Goal: Task Accomplishment & Management: Manage account settings

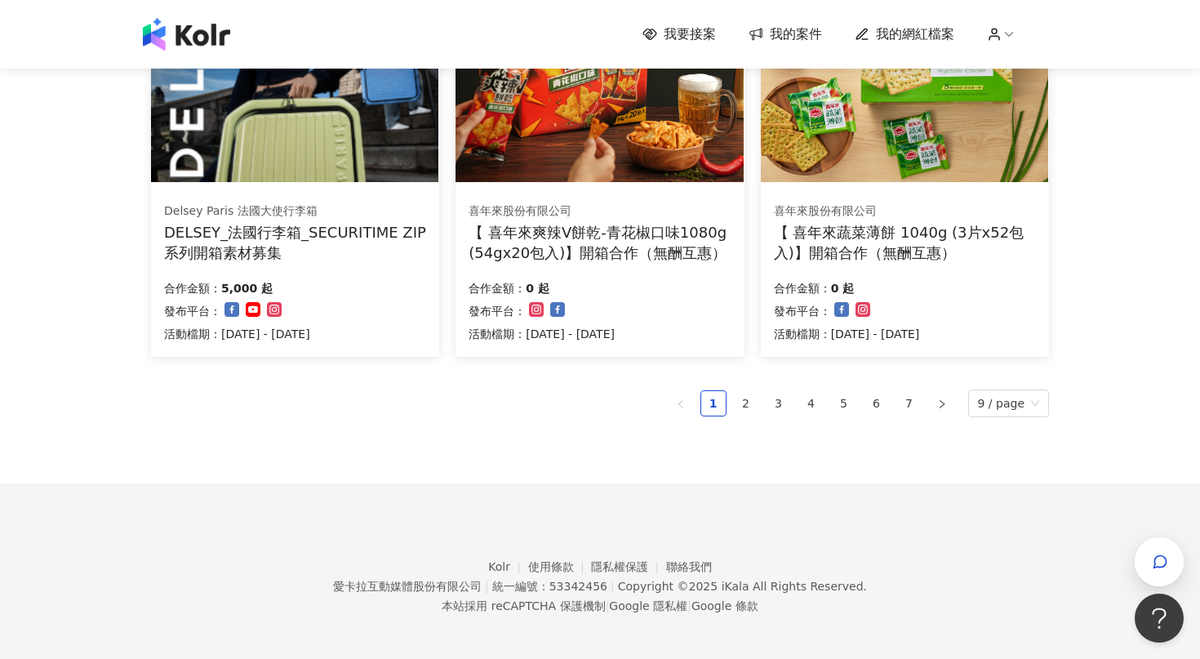
scroll to position [1087, 0]
click at [745, 407] on link "2" at bounding box center [746, 402] width 24 height 24
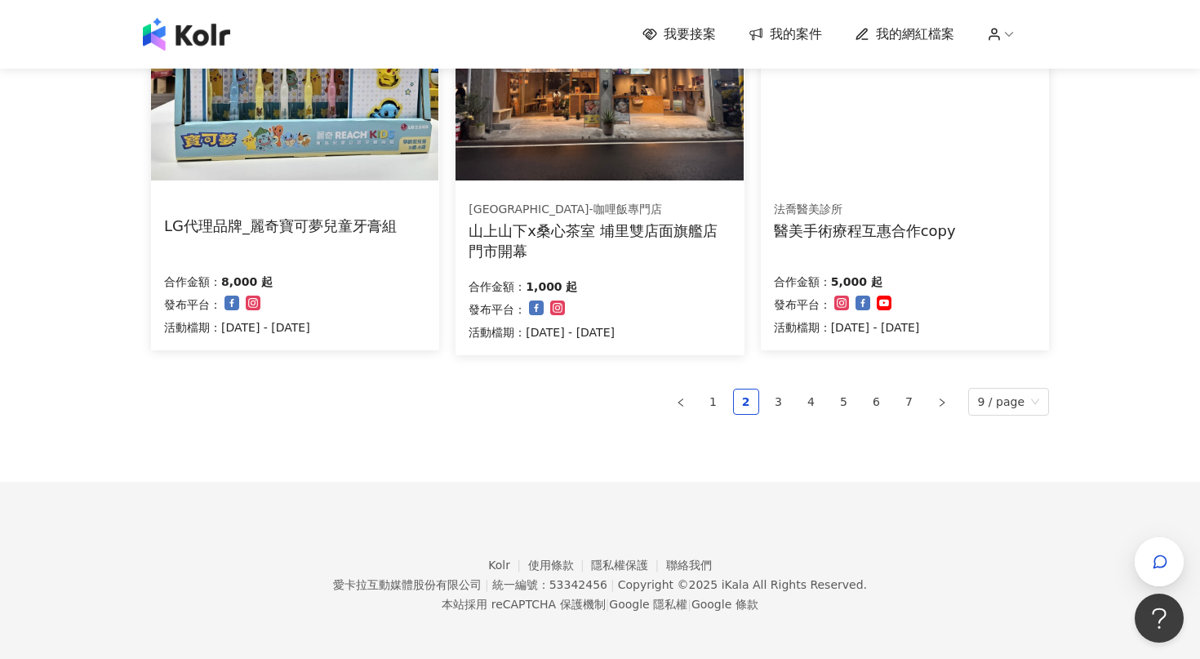
scroll to position [1092, 0]
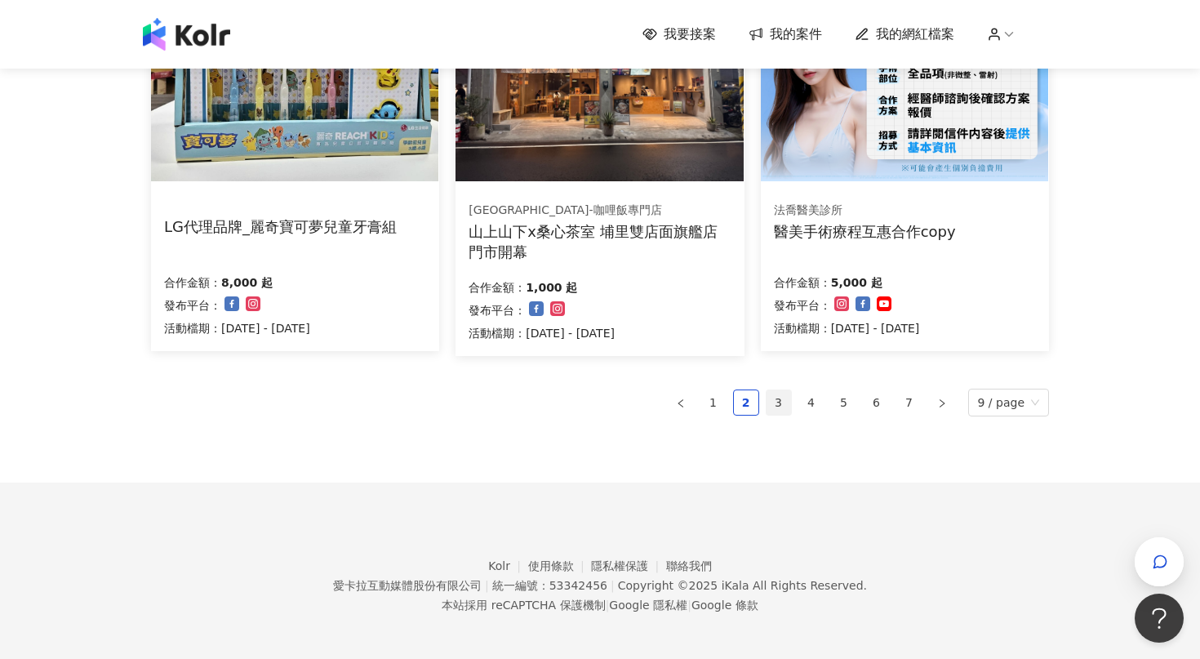
click at [785, 390] on link "3" at bounding box center [779, 402] width 24 height 24
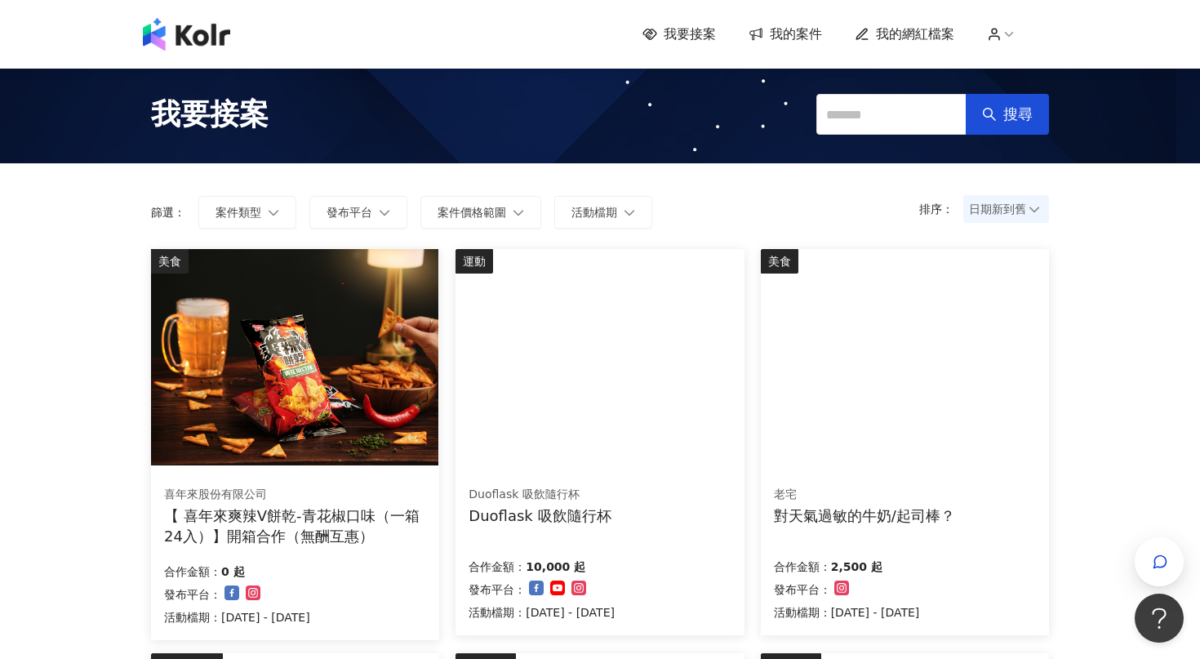
scroll to position [0, 0]
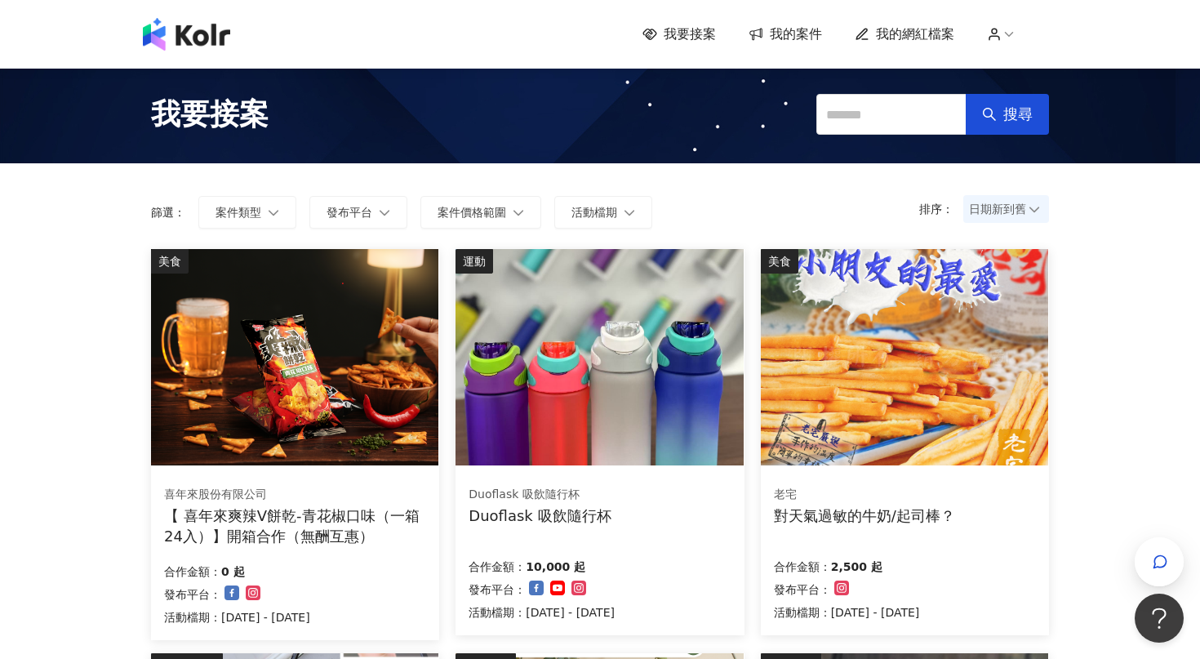
click at [784, 39] on span "我的案件" at bounding box center [796, 34] width 52 height 18
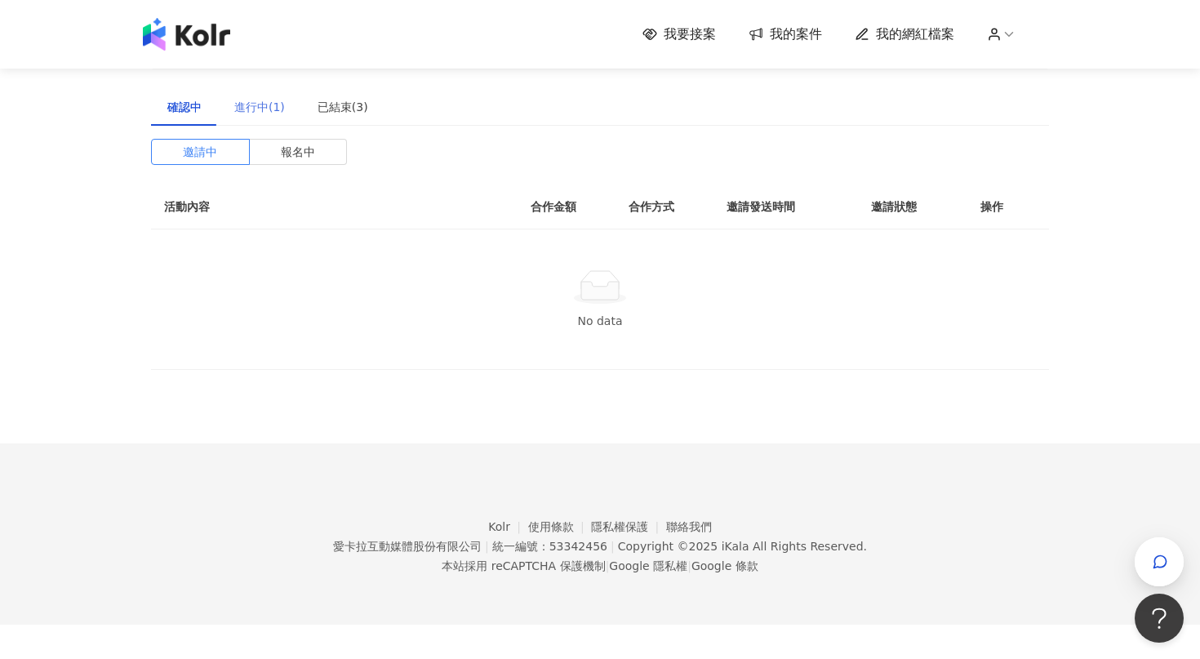
click at [276, 117] on div "進行中(1)" at bounding box center [259, 107] width 83 height 38
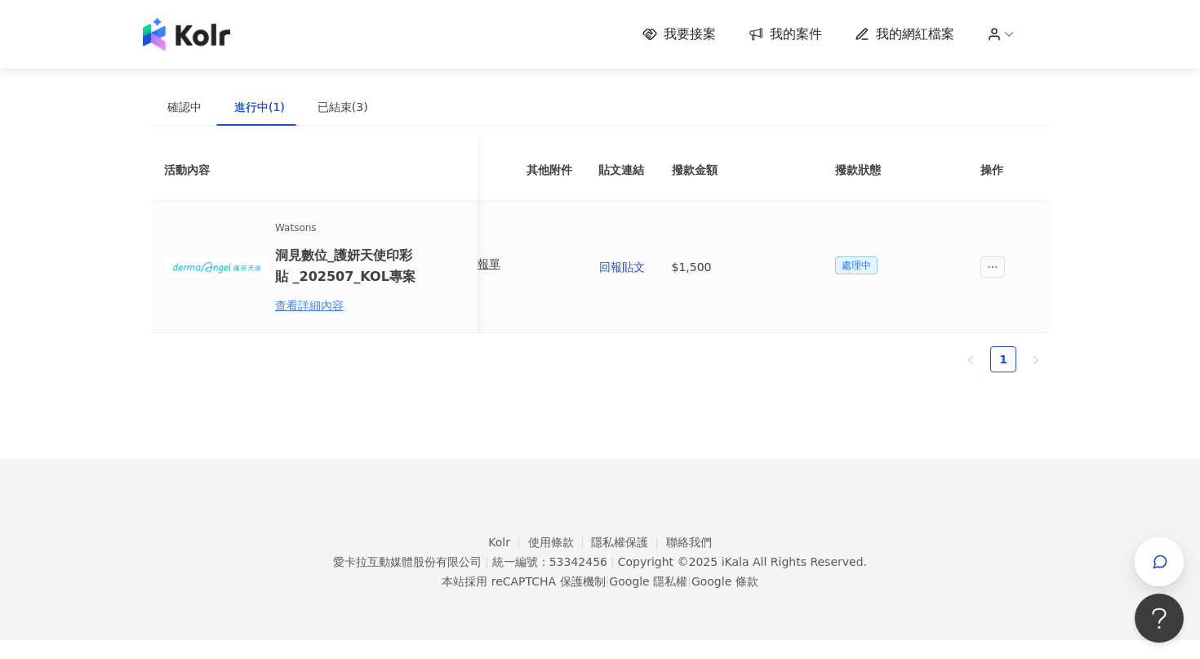
scroll to position [0, 736]
click at [844, 265] on span "處理中" at bounding box center [857, 265] width 42 height 18
click at [690, 36] on span "我要接案" at bounding box center [690, 34] width 52 height 18
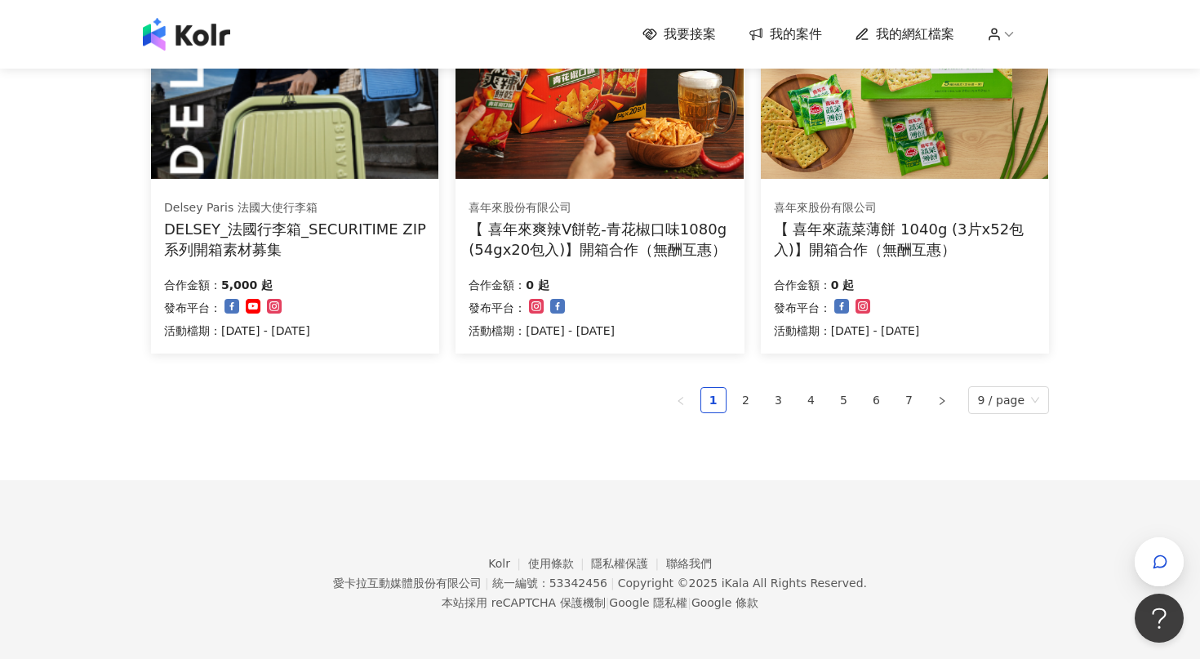
scroll to position [1089, 0]
click at [788, 393] on link "3" at bounding box center [779, 401] width 24 height 24
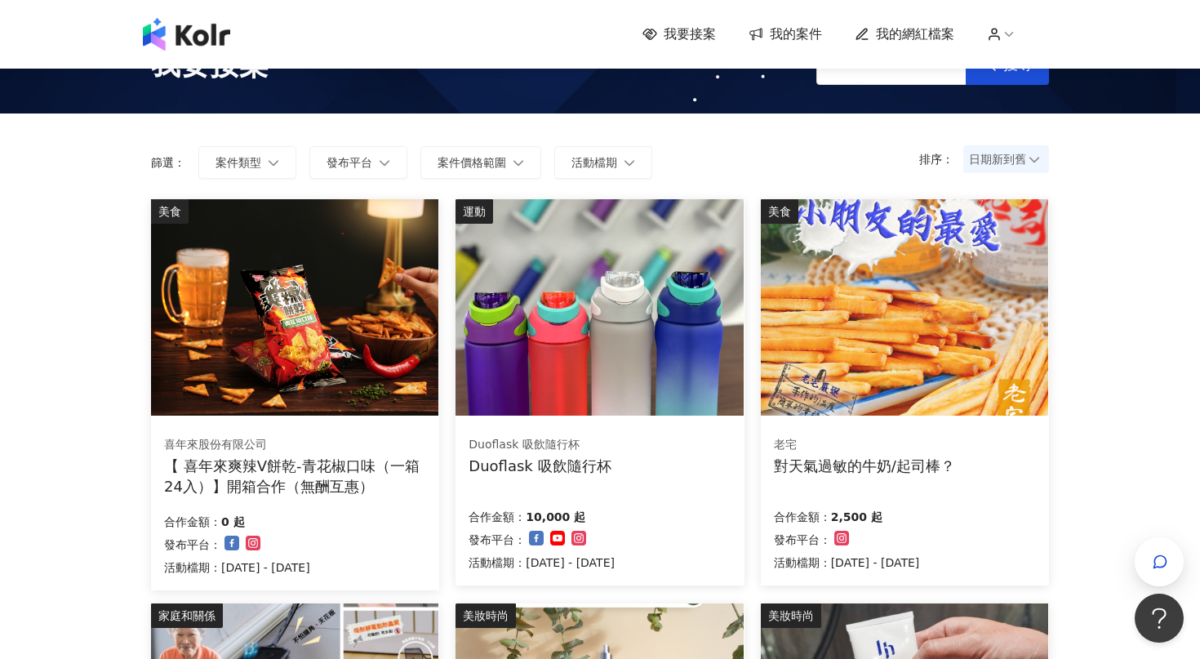
scroll to position [49, 0]
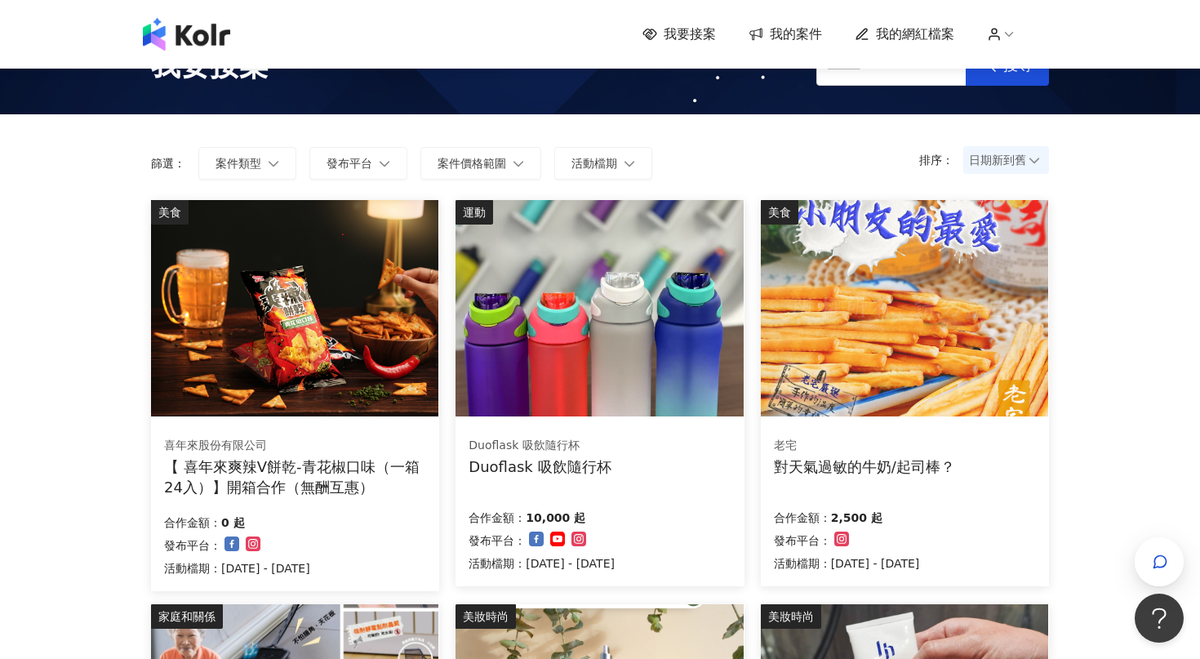
click at [927, 497] on div "老宅 對天氣過敏的牛奶/起司棒？ 合作金額： 2,500 起 發布平台： 活動檔期：2025/9/1 - 2025/9/30" at bounding box center [905, 504] width 288 height 163
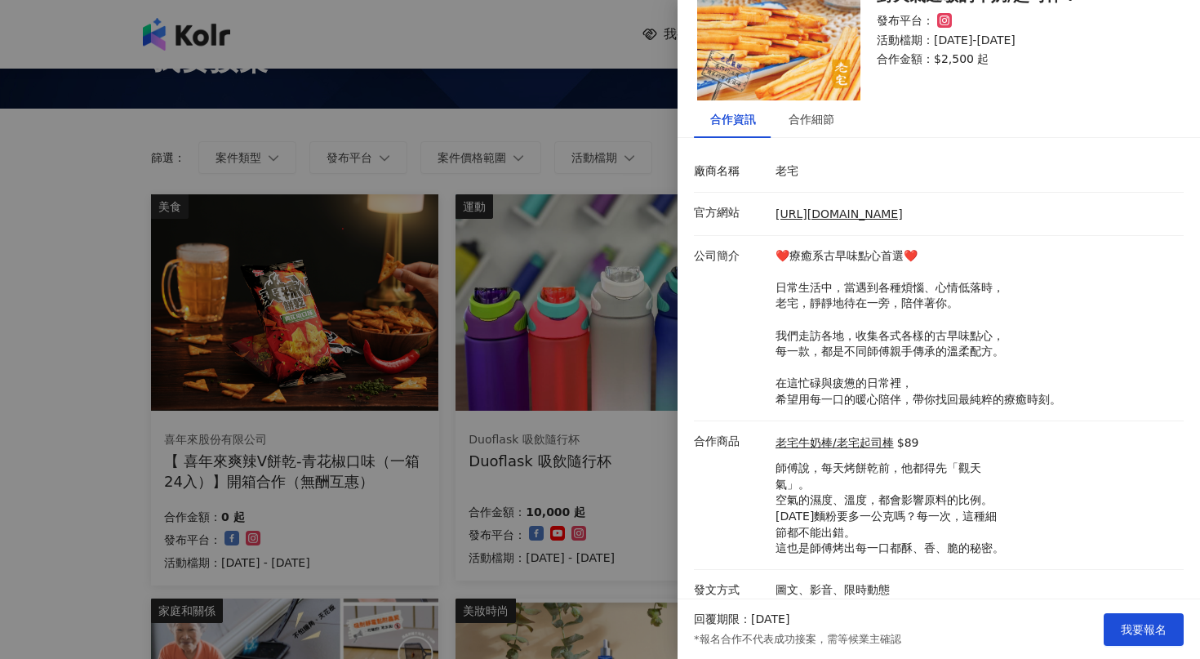
scroll to position [63, 0]
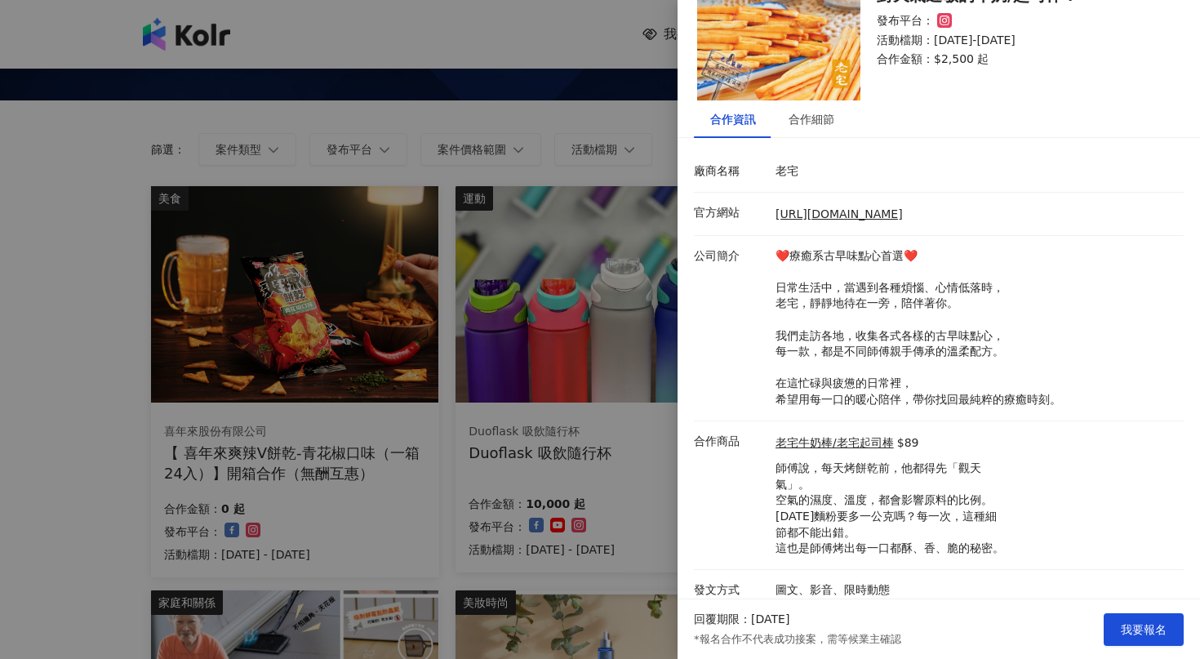
click at [561, 505] on div at bounding box center [600, 329] width 1200 height 659
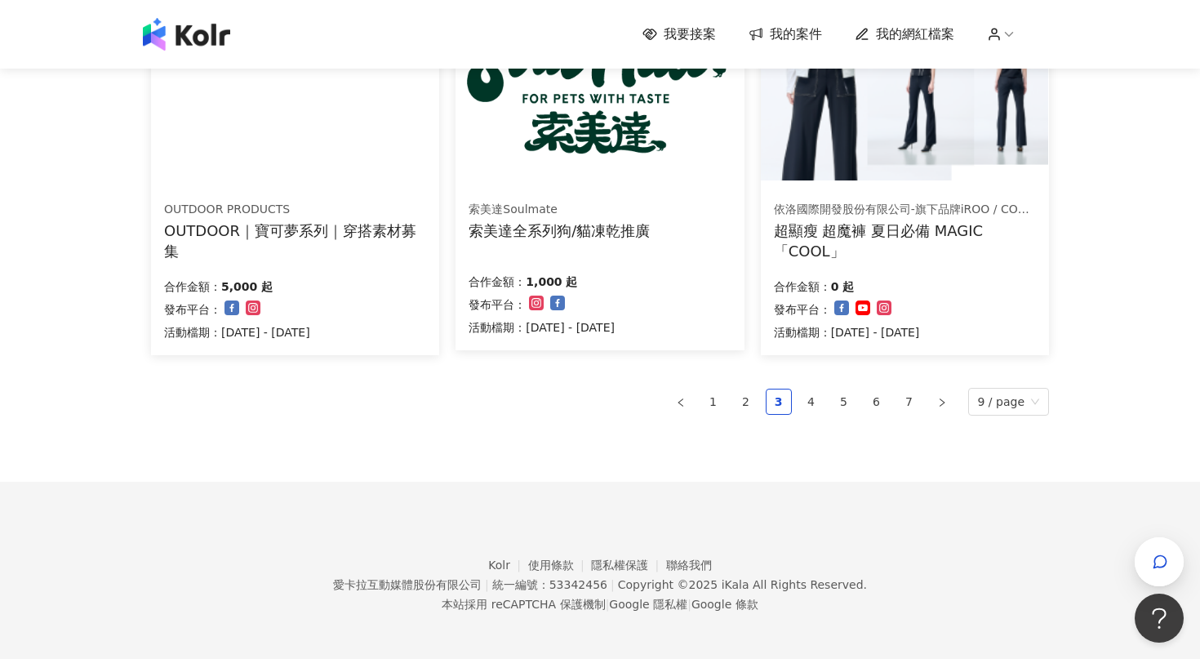
scroll to position [1092, 0]
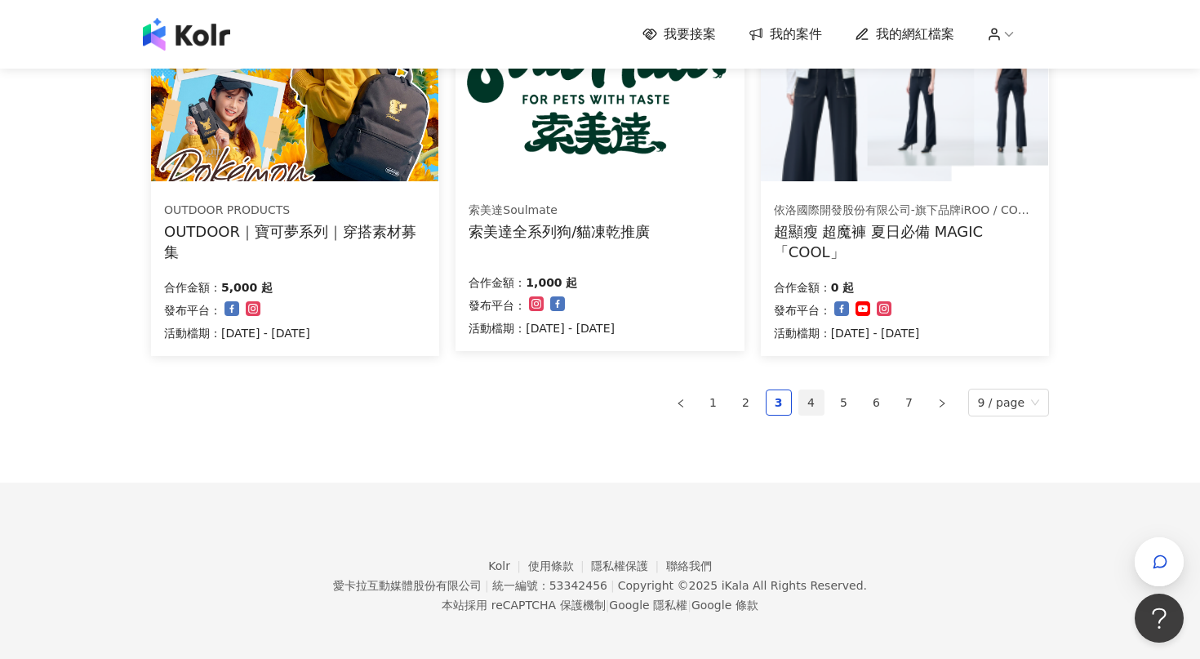
click at [805, 406] on link "4" at bounding box center [811, 402] width 24 height 24
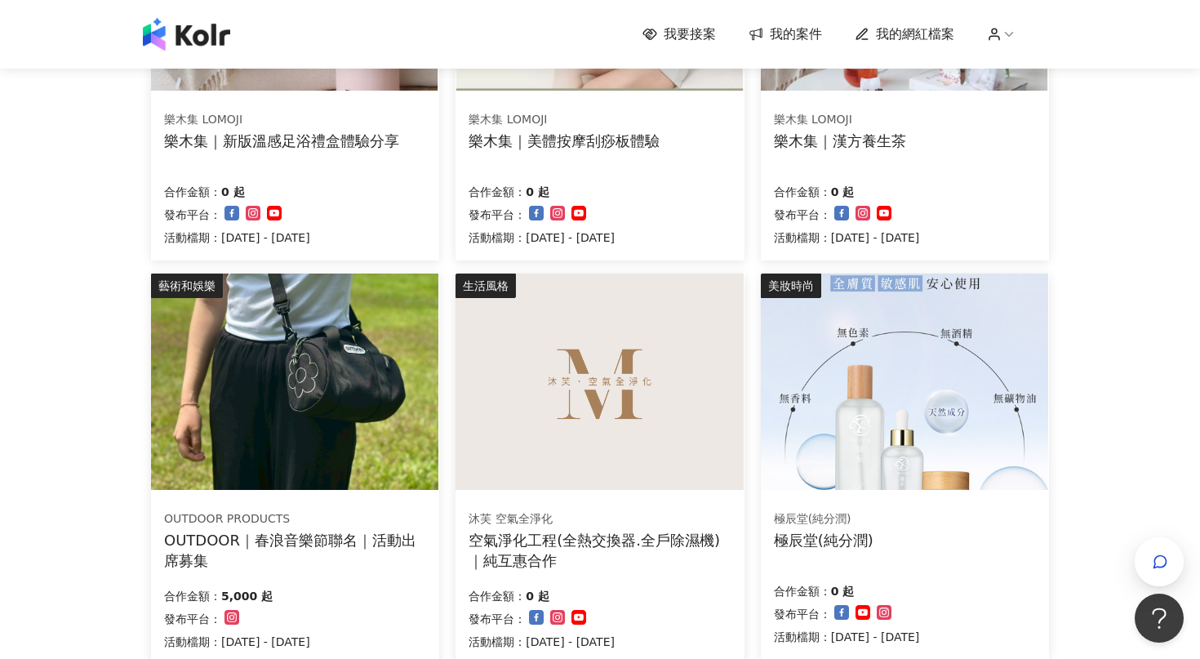
scroll to position [784, 0]
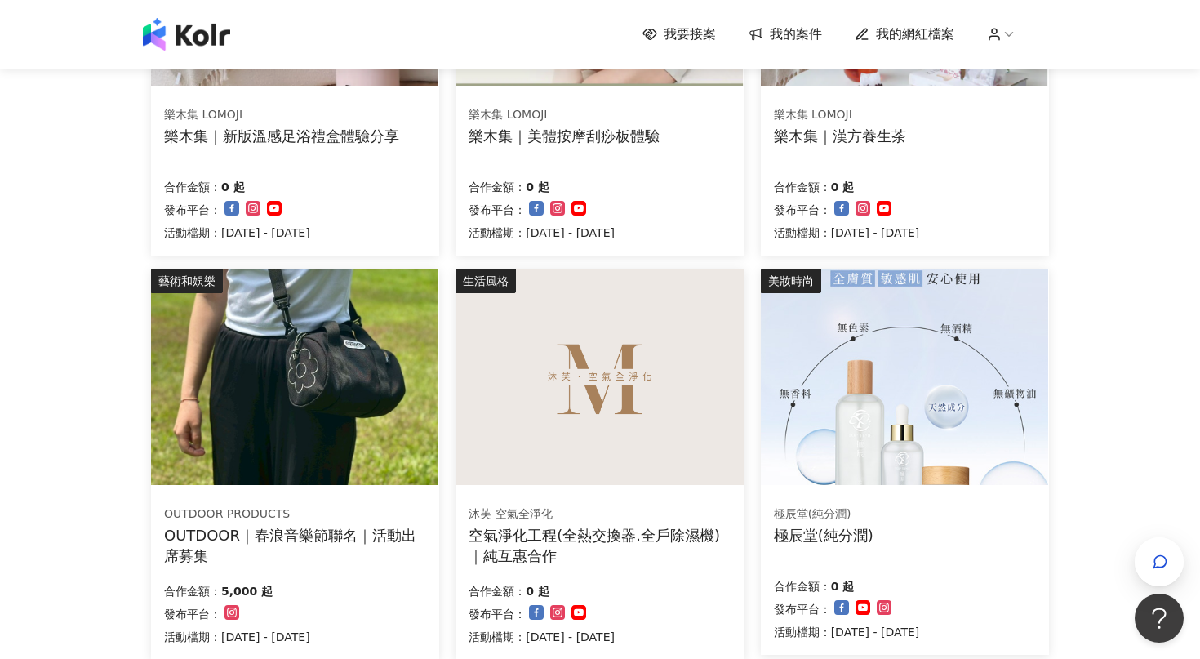
click at [345, 565] on div "OUTDOOR PRODUCTS OUTDOOR｜春浪音樂節聯名｜活動出席募集 合作金額： 5,000 起 發布平台： 活動檔期：2025/9/12 - 20…" at bounding box center [295, 575] width 288 height 168
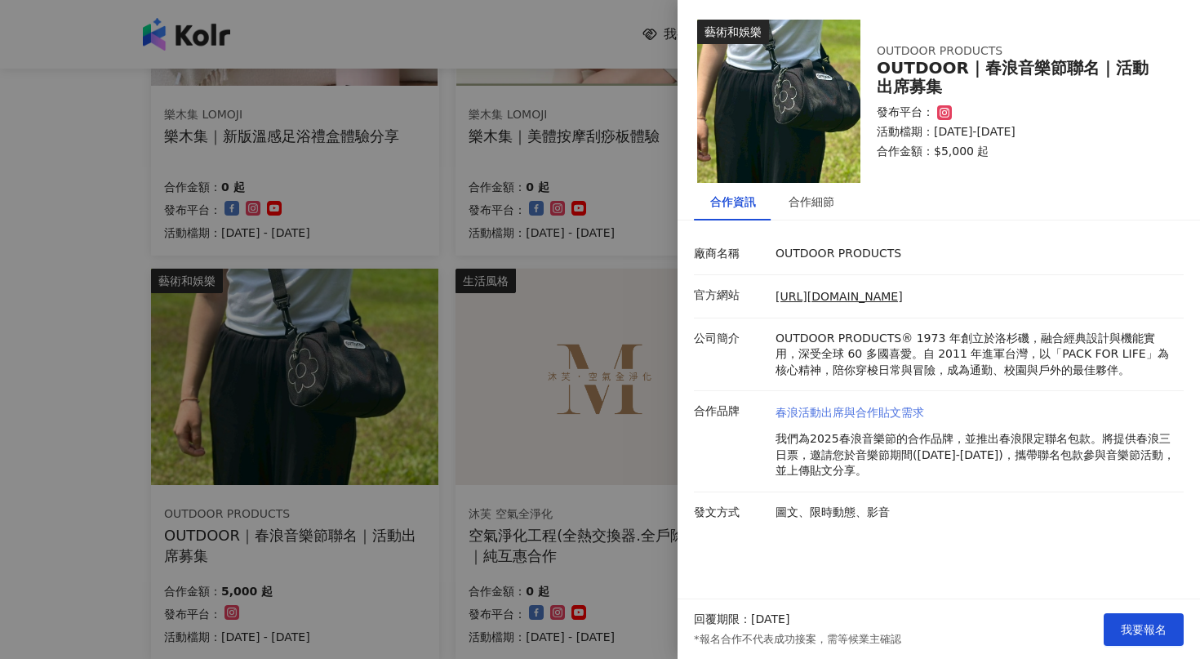
click at [841, 408] on link "春浪活動出席與合作貼文需求" at bounding box center [976, 413] width 400 height 16
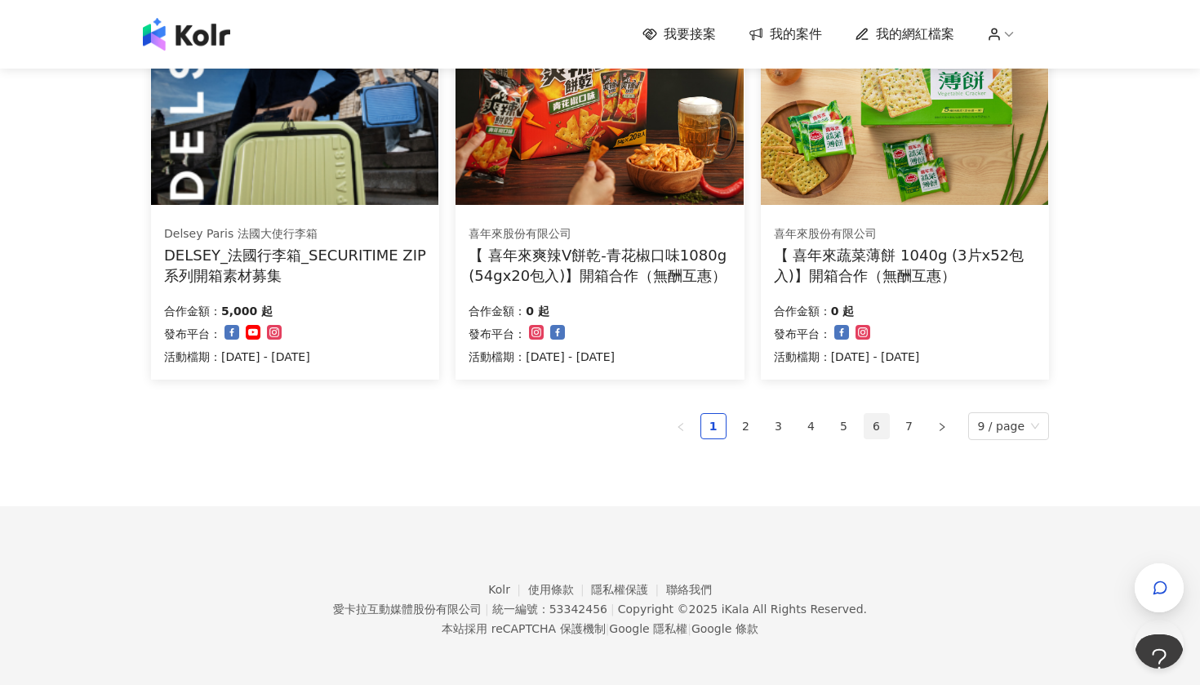
scroll to position [1063, 0]
click at [813, 425] on link "4" at bounding box center [811, 427] width 24 height 24
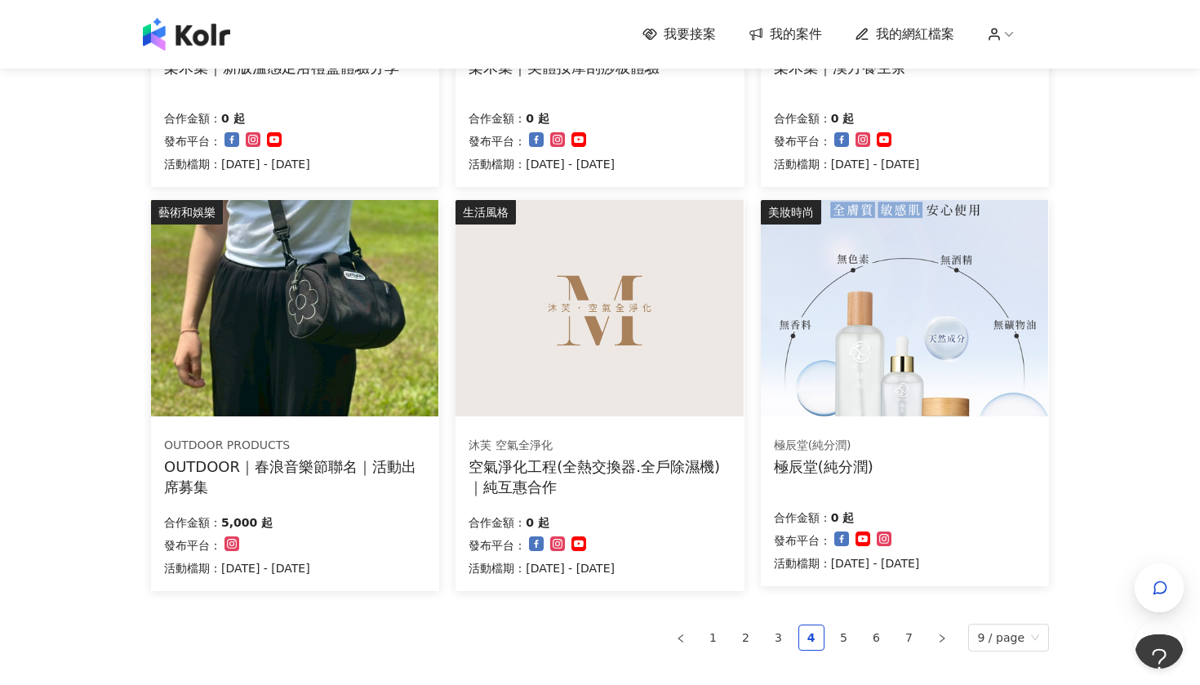
scroll to position [848, 0]
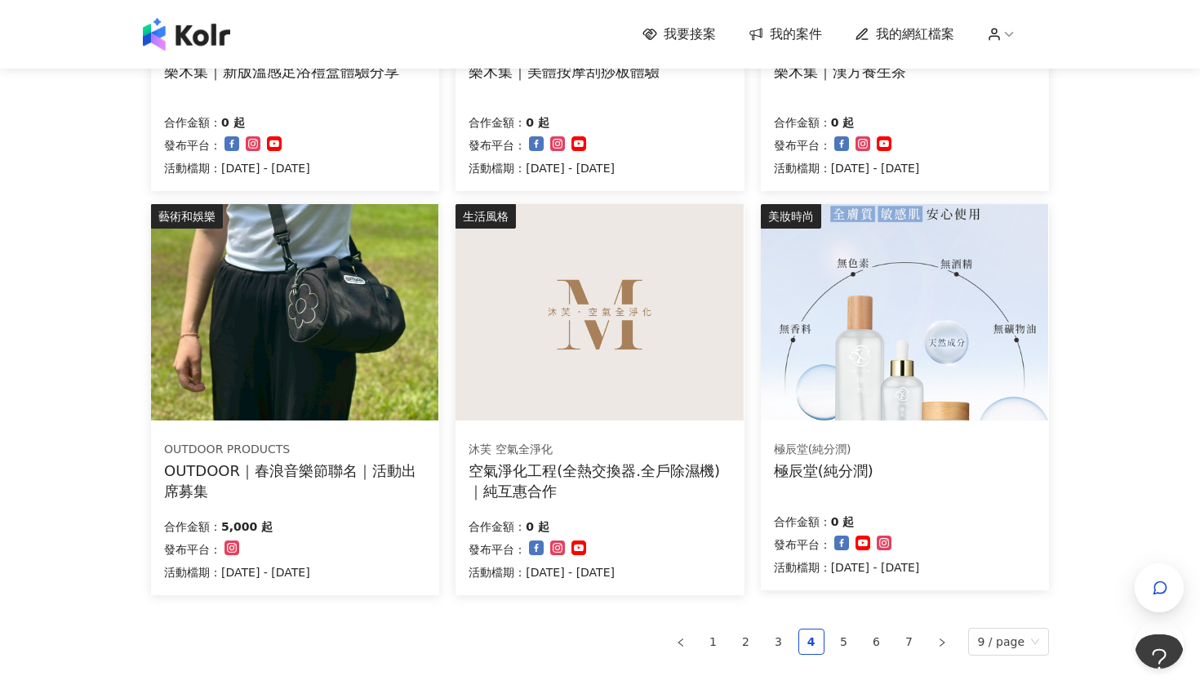
click at [287, 482] on div "OUTDOOR｜春浪音樂節聯名｜活動出席募集" at bounding box center [295, 480] width 262 height 41
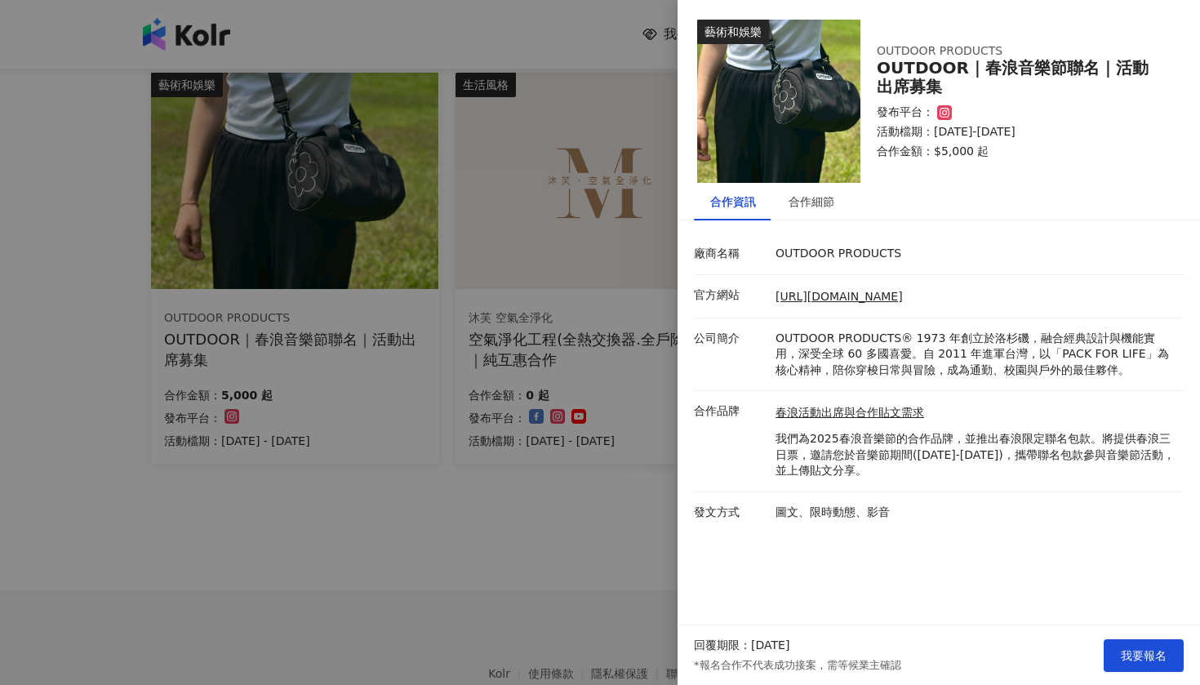
scroll to position [971, 0]
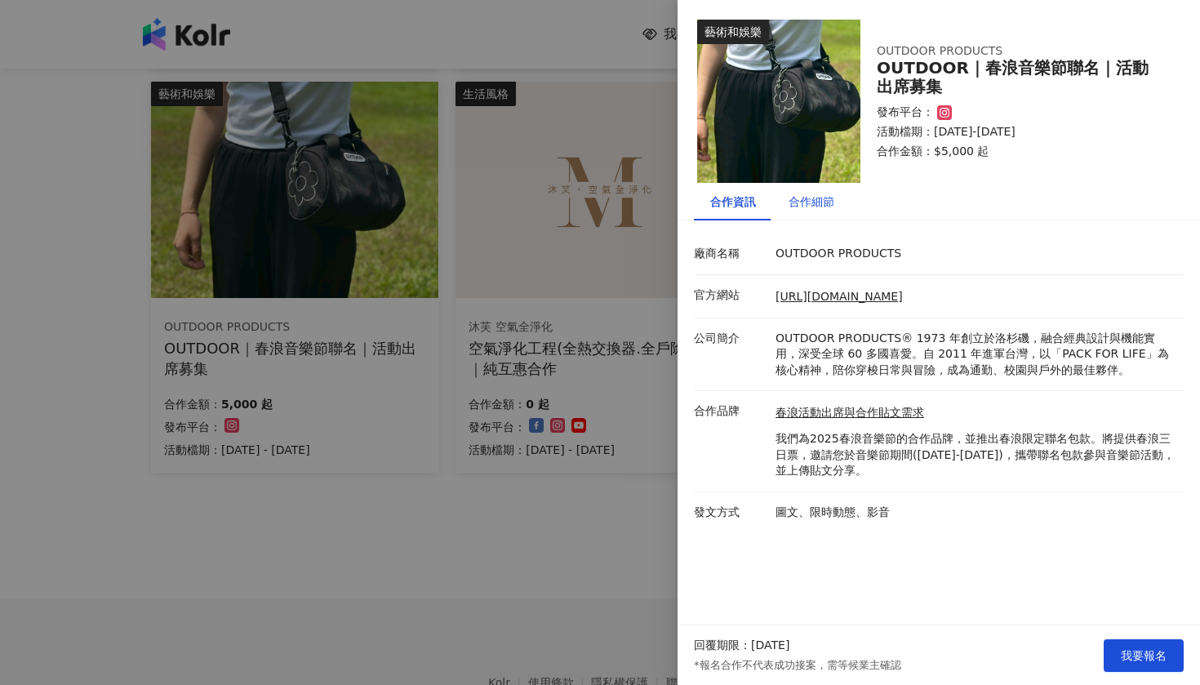
click at [829, 195] on div "合作細節" at bounding box center [812, 202] width 46 height 18
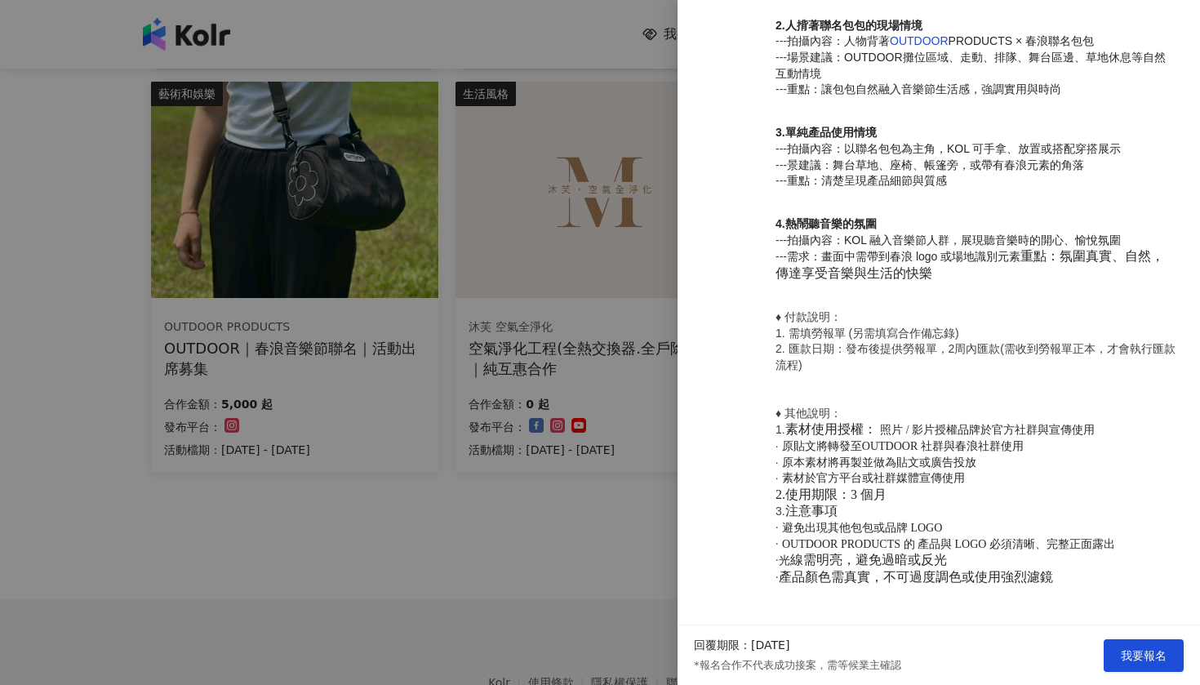
scroll to position [1013, 0]
click at [646, 540] on div at bounding box center [600, 342] width 1200 height 685
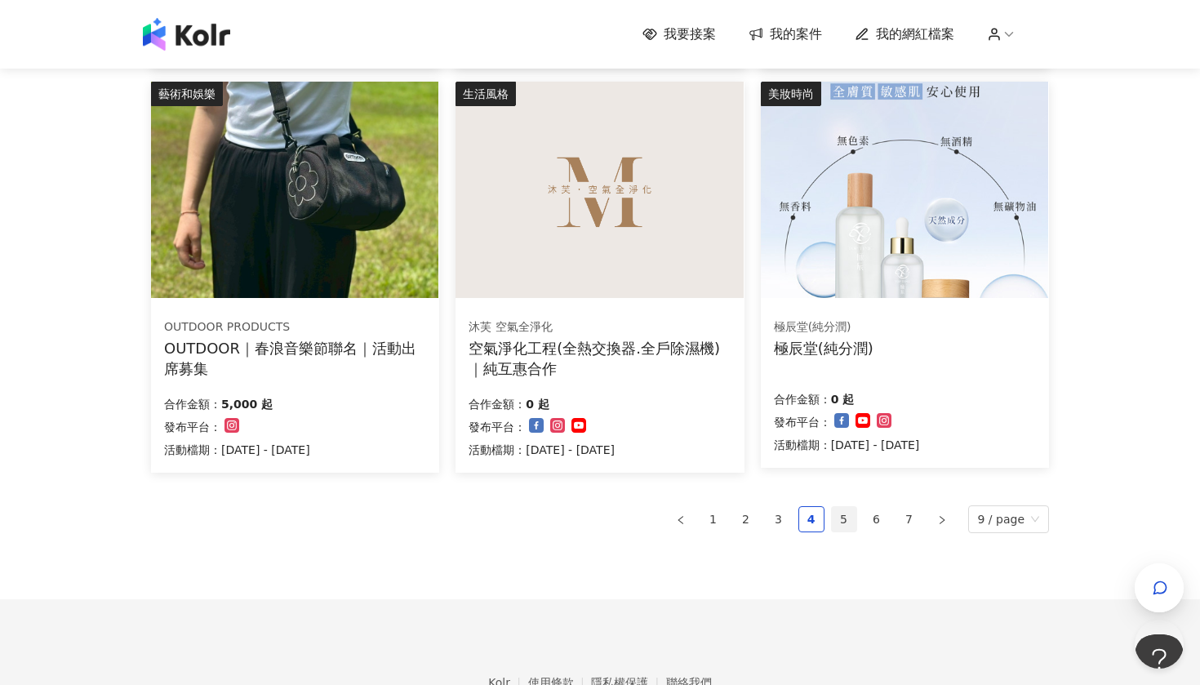
click at [848, 519] on link "5" at bounding box center [844, 519] width 24 height 24
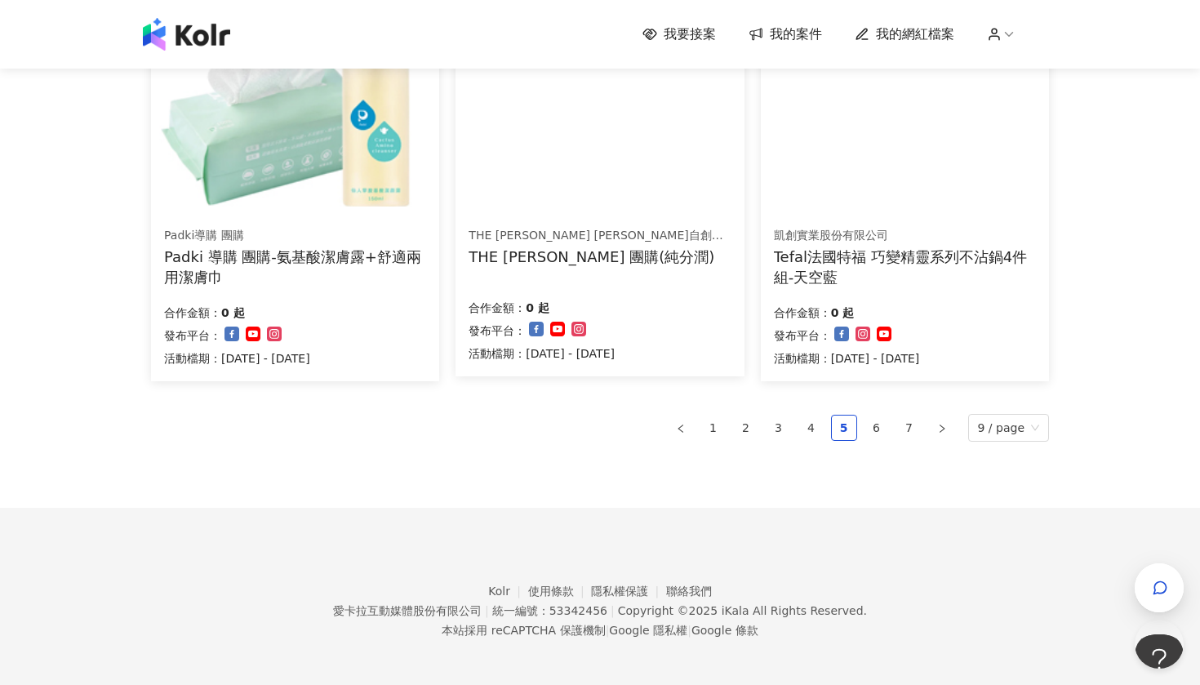
scroll to position [1066, 0]
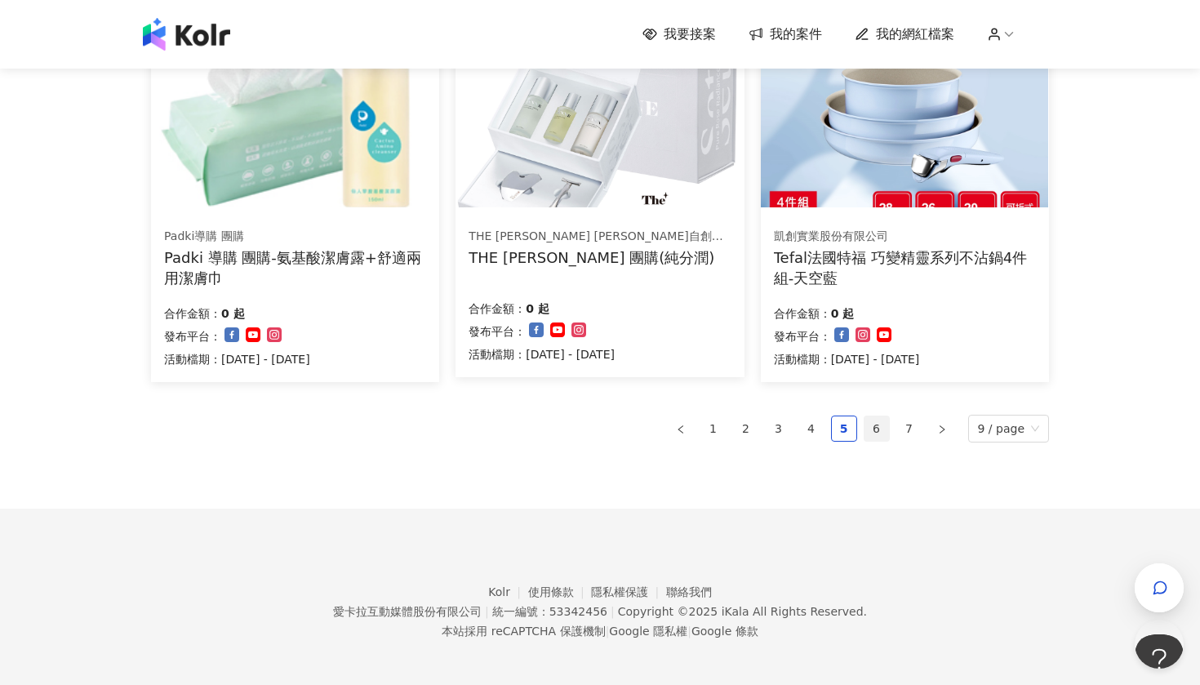
click at [871, 431] on link "6" at bounding box center [877, 428] width 24 height 24
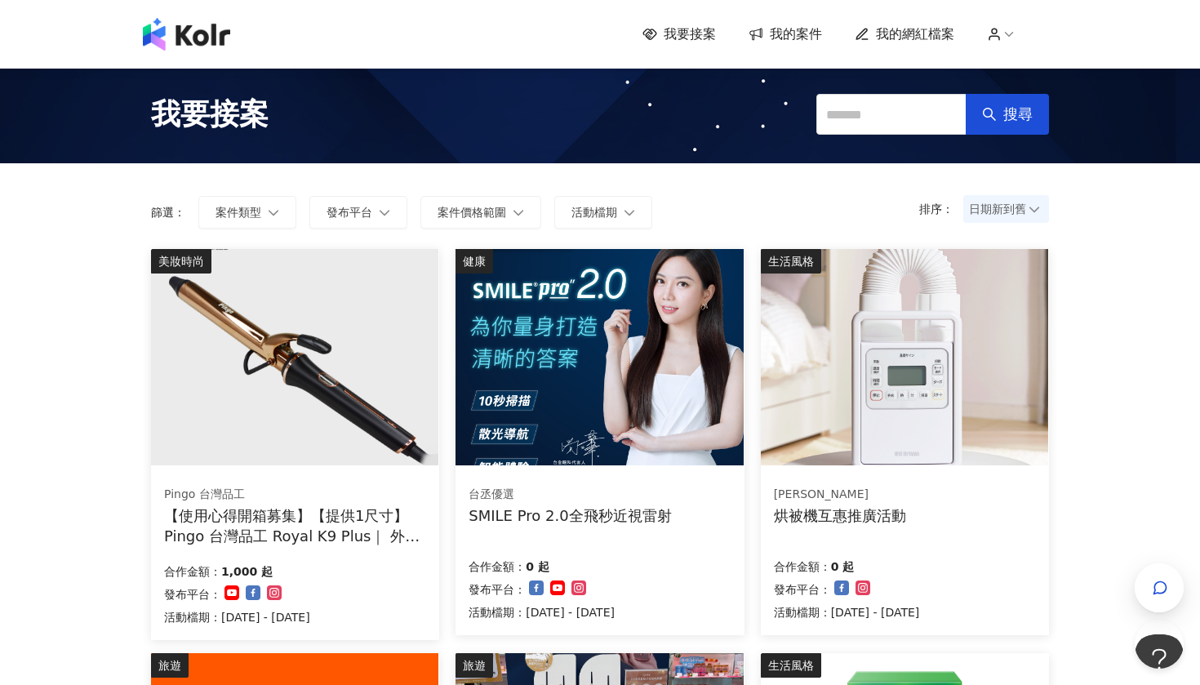
scroll to position [0, 0]
click at [952, 38] on span "我的網紅檔案" at bounding box center [915, 34] width 78 height 18
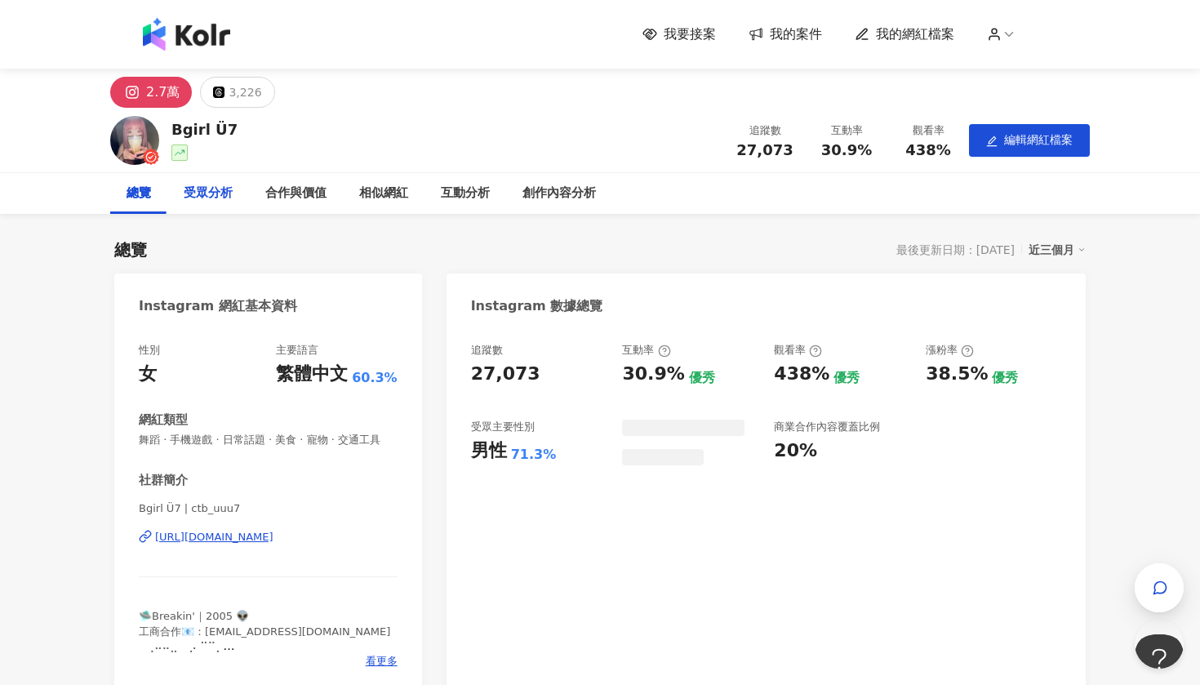
click at [212, 195] on div "受眾分析" at bounding box center [208, 194] width 49 height 20
click at [464, 207] on div "互動分析" at bounding box center [466, 193] width 82 height 41
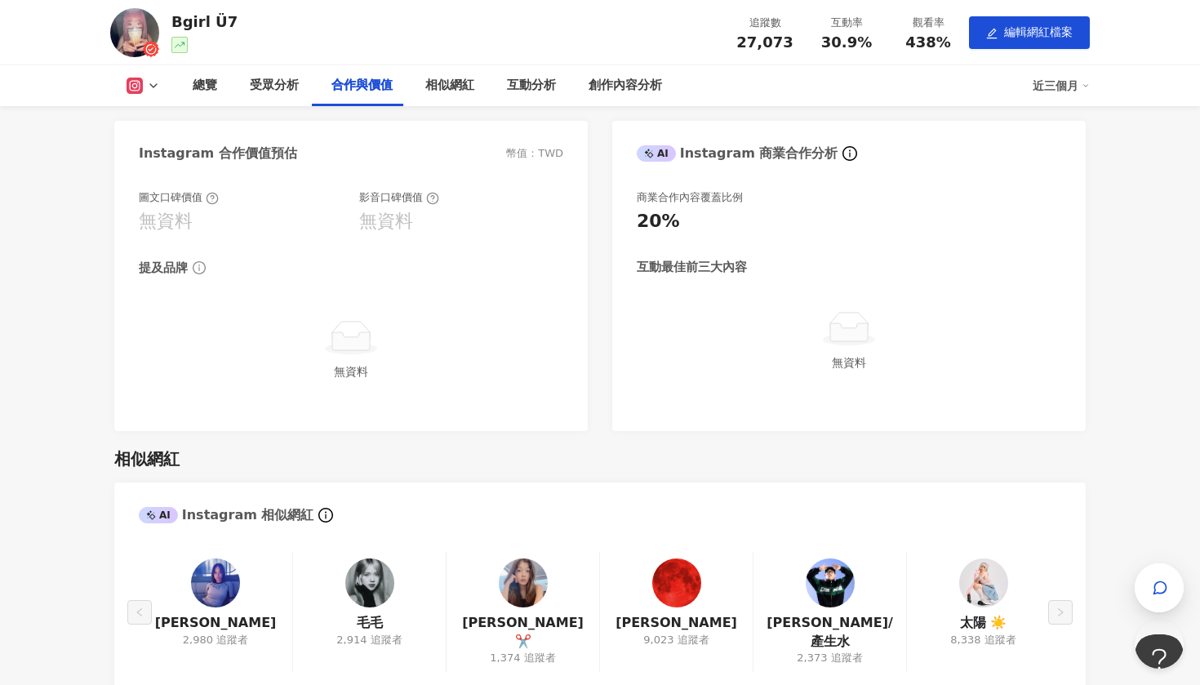
scroll to position [1441, 0]
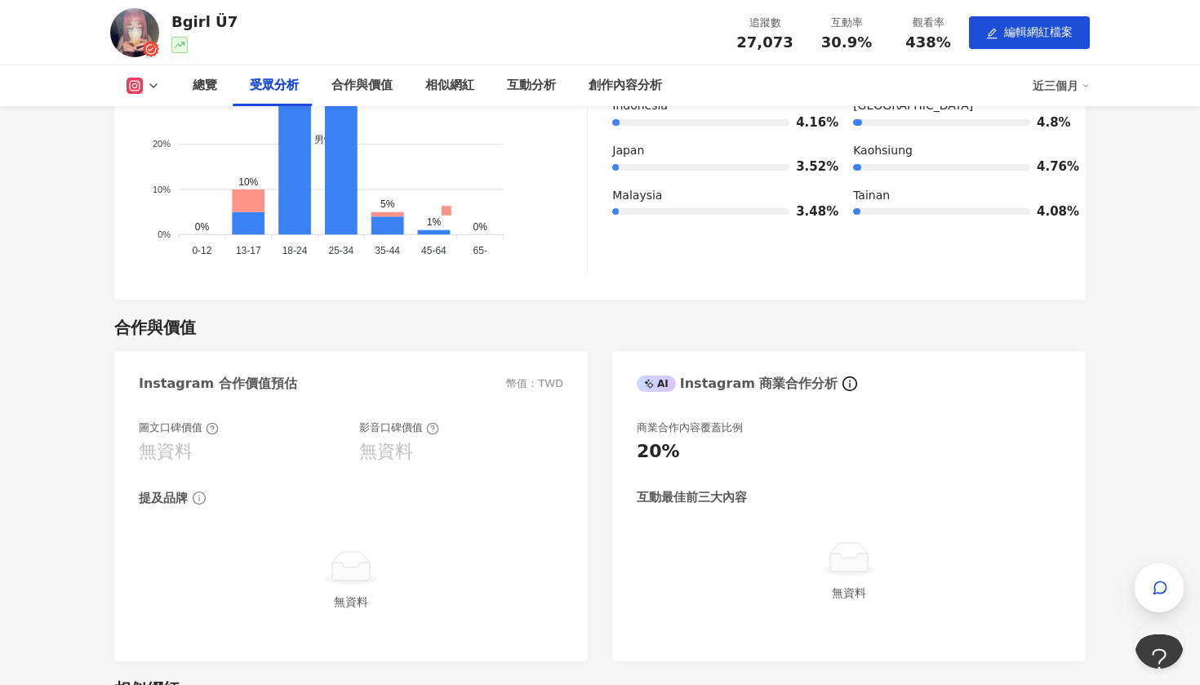
click at [153, 86] on icon at bounding box center [153, 85] width 13 height 13
click at [154, 158] on button "Threads" at bounding box center [169, 153] width 98 height 23
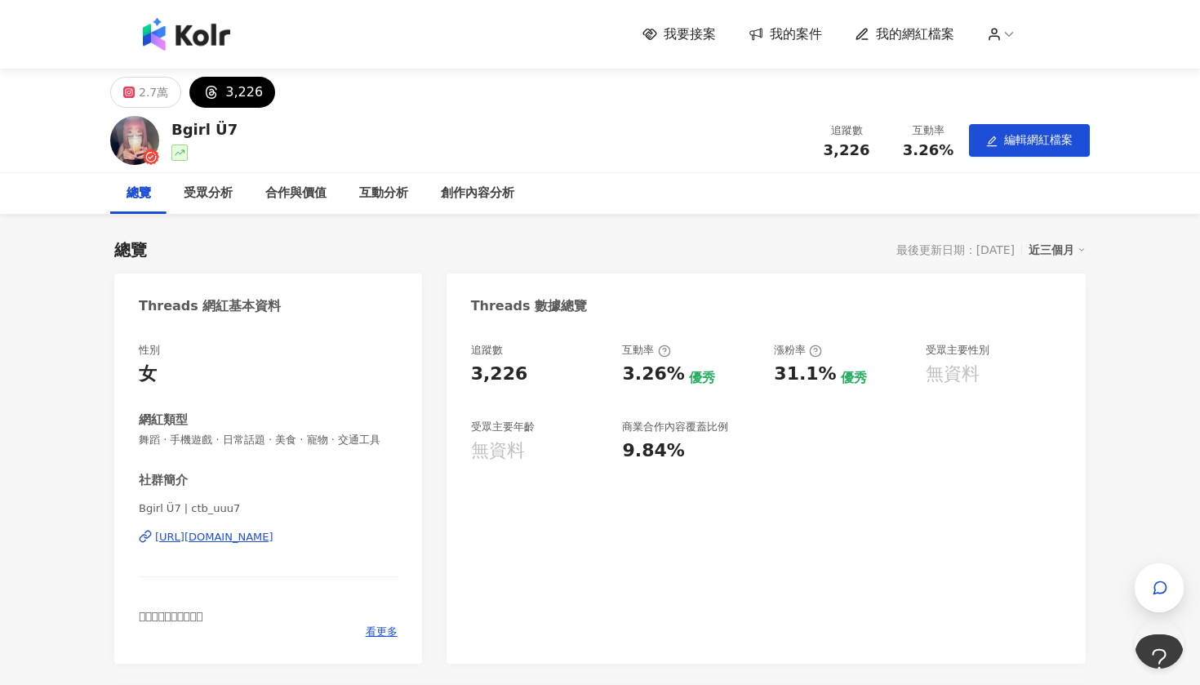
click at [780, 42] on span "我的案件" at bounding box center [796, 34] width 52 height 18
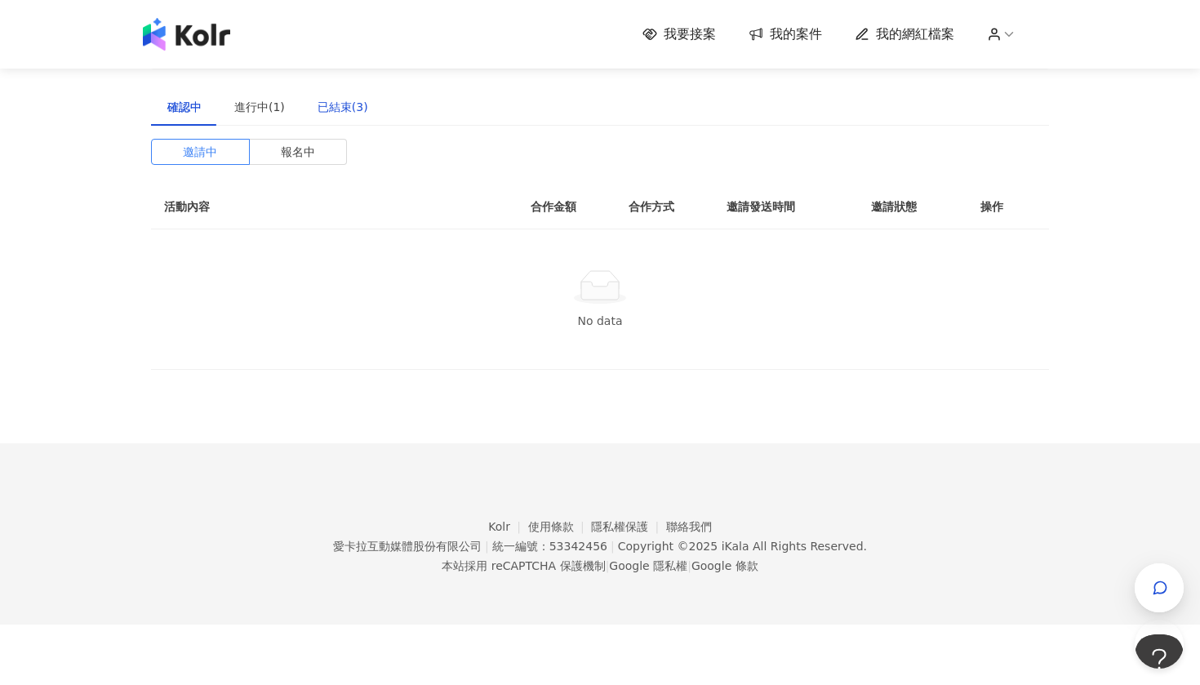
click at [318, 112] on div "已結束(3)" at bounding box center [343, 107] width 51 height 18
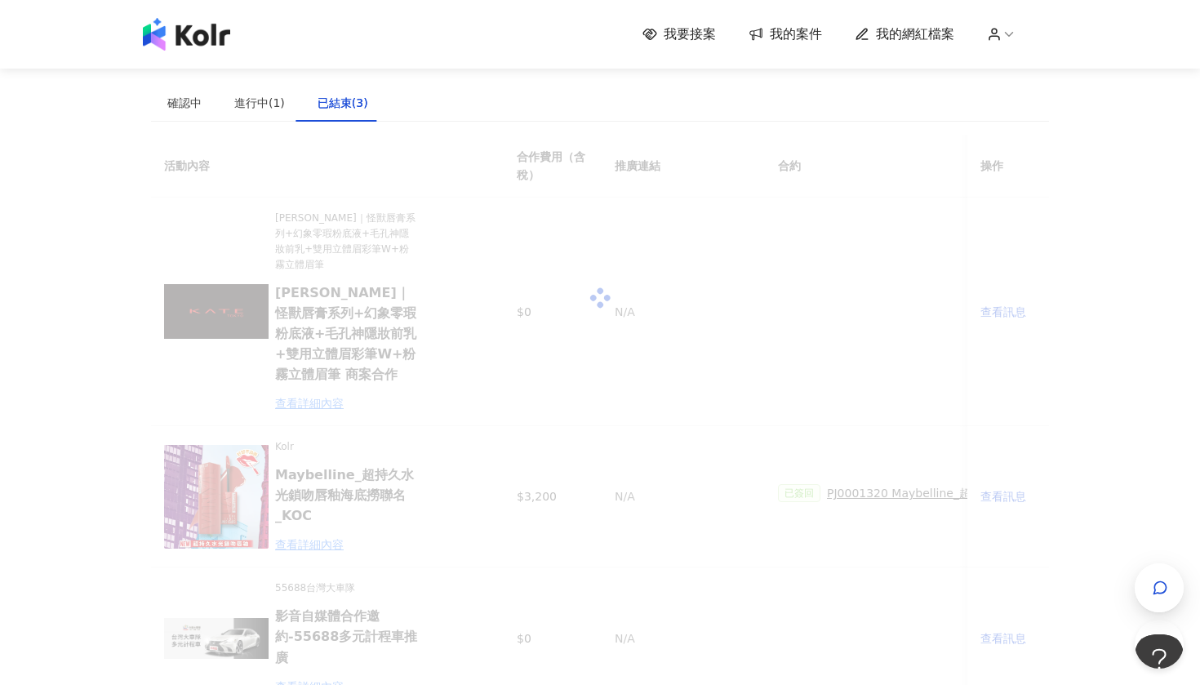
scroll to position [6, 0]
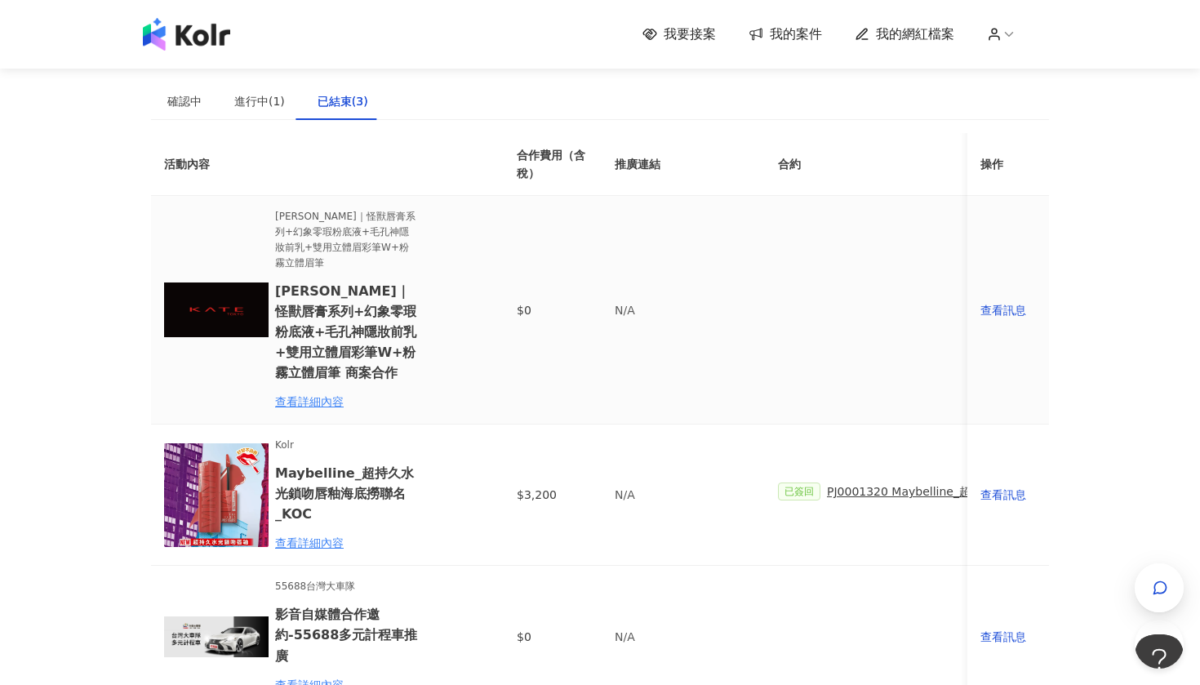
click at [329, 393] on td "[PERSON_NAME]｜怪獸唇膏系列+幻象零瑕粉底液+毛孔神隱妝前乳+雙用立體眉彩筆W+粉霧立體眉筆 [PERSON_NAME]｜怪獸唇膏系列+幻象零瑕粉…" at bounding box center [314, 310] width 327 height 229
click at [327, 393] on div "查看詳細內容" at bounding box center [346, 402] width 143 height 18
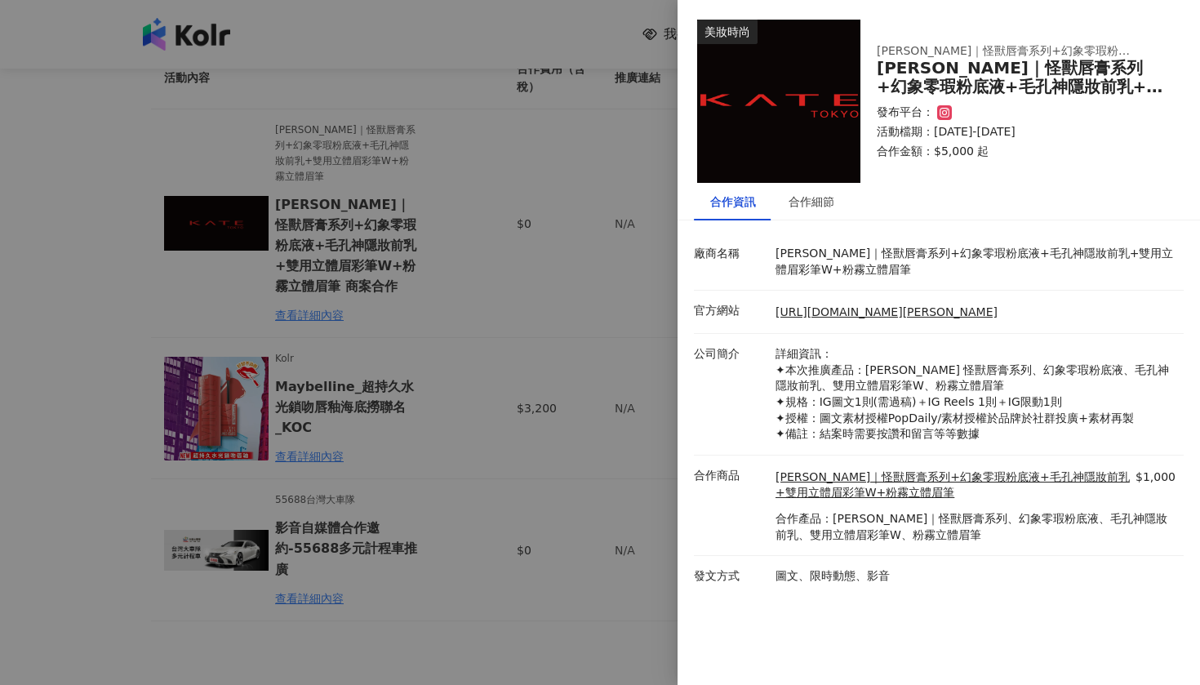
scroll to position [116, 0]
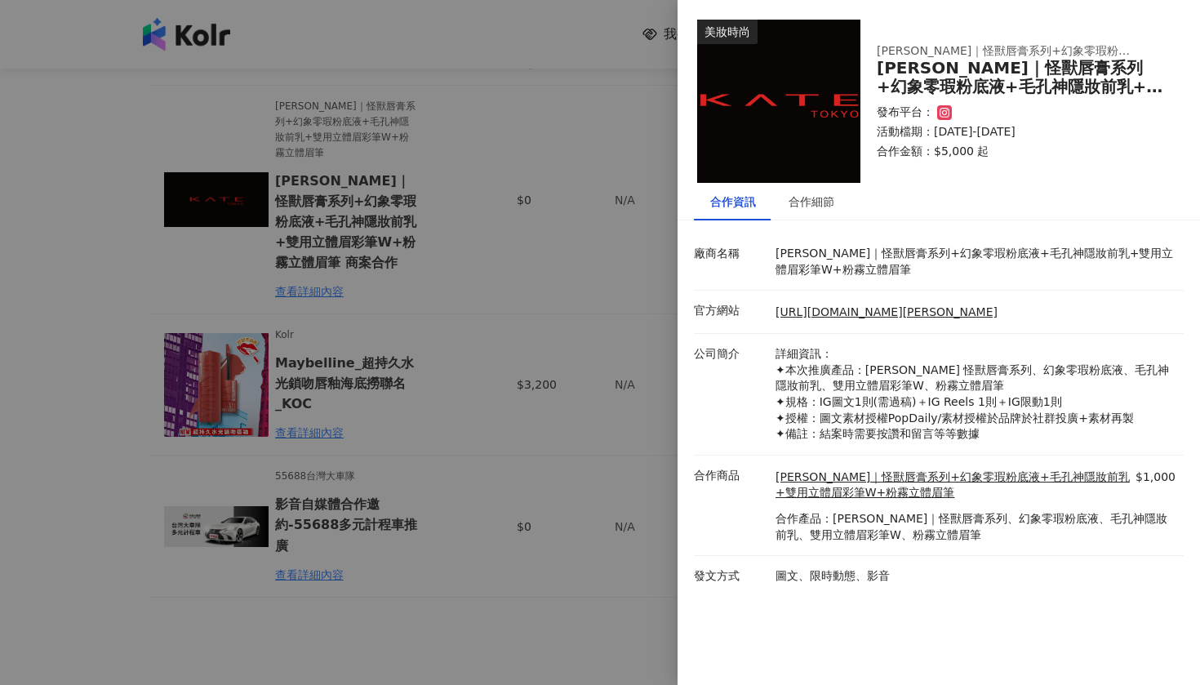
click at [480, 497] on div at bounding box center [600, 342] width 1200 height 685
